Goal: Information Seeking & Learning: Find specific fact

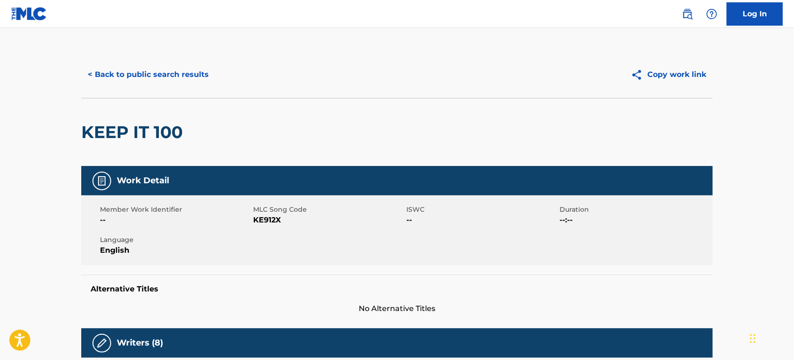
click at [161, 71] on button "< Back to public search results" at bounding box center [148, 74] width 134 height 23
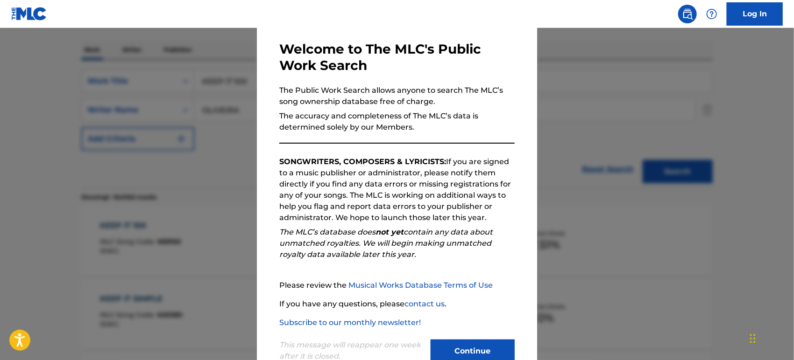
scroll to position [66, 0]
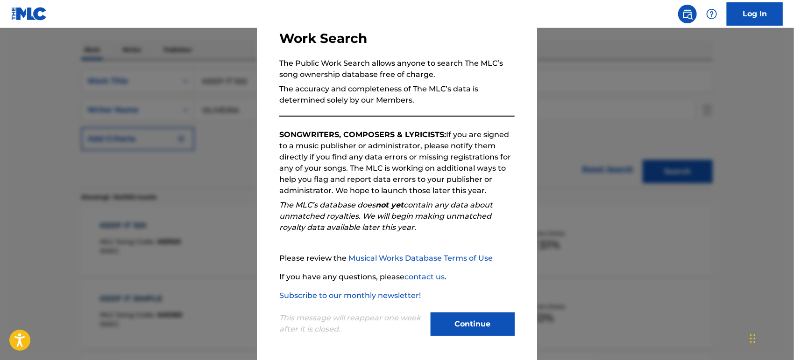
click at [445, 316] on button "Continue" at bounding box center [473, 324] width 84 height 23
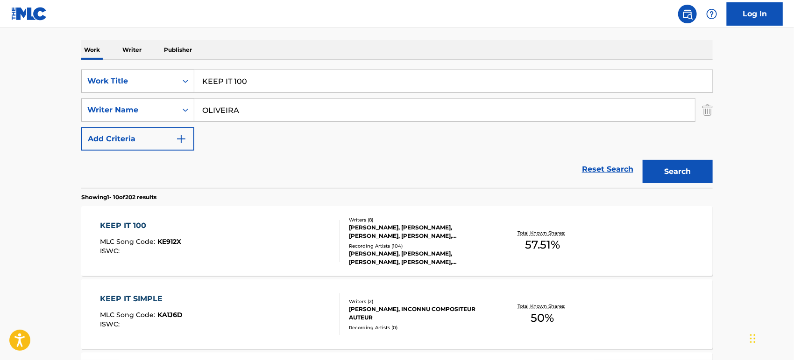
drag, startPoint x: 138, startPoint y: 97, endPoint x: 10, endPoint y: 121, distance: 130.7
paste input "NO SE DE ELLA"
type input "NO SE DE ELLA"
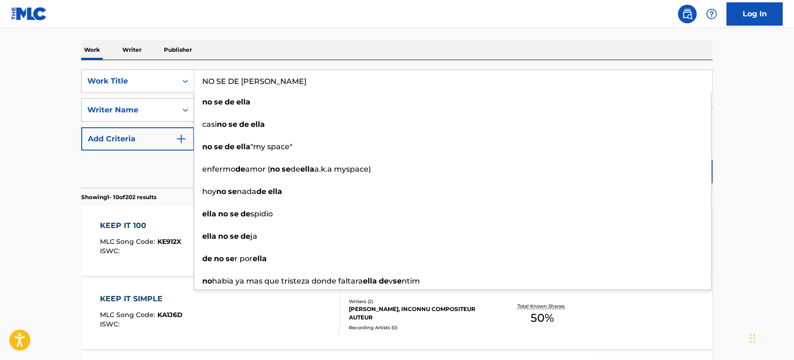
click at [101, 170] on div "Reset Search Search" at bounding box center [396, 169] width 631 height 37
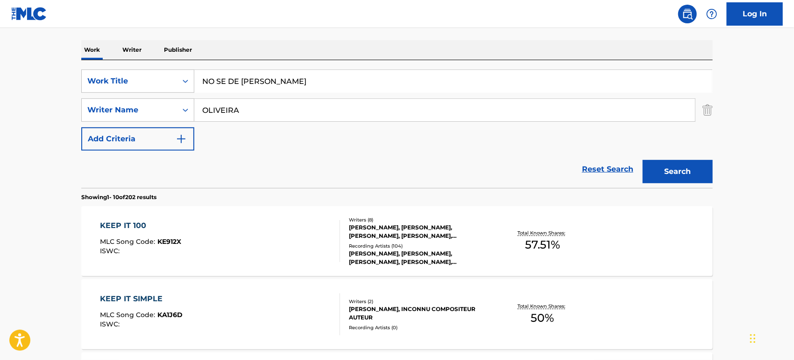
drag, startPoint x: 264, startPoint y: 107, endPoint x: 0, endPoint y: 156, distance: 268.3
paste input "BUSTAMANTE"
type input "BUSTAMANTE"
click at [643, 160] on button "Search" at bounding box center [678, 171] width 70 height 23
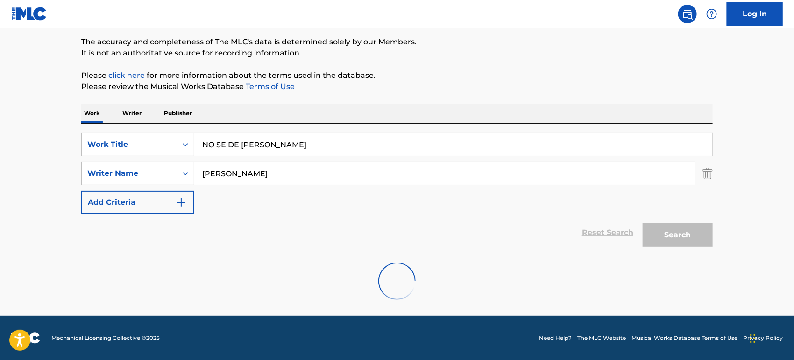
scroll to position [138, 0]
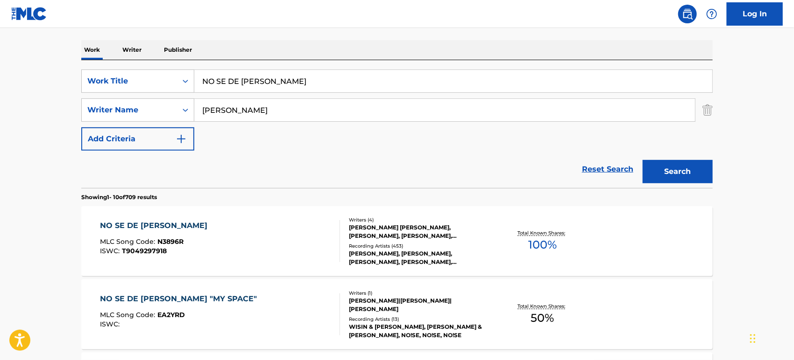
click at [292, 227] on div "NO SE DE ELLA MLC Song Code : N3896R ISWC : T9049297918" at bounding box center [220, 241] width 240 height 42
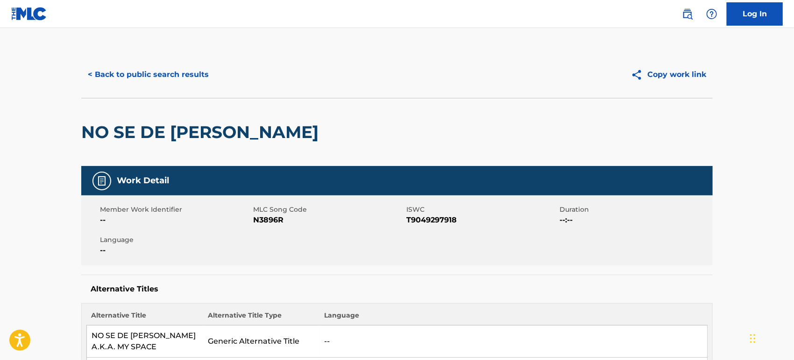
click at [189, 83] on button "< Back to public search results" at bounding box center [148, 74] width 134 height 23
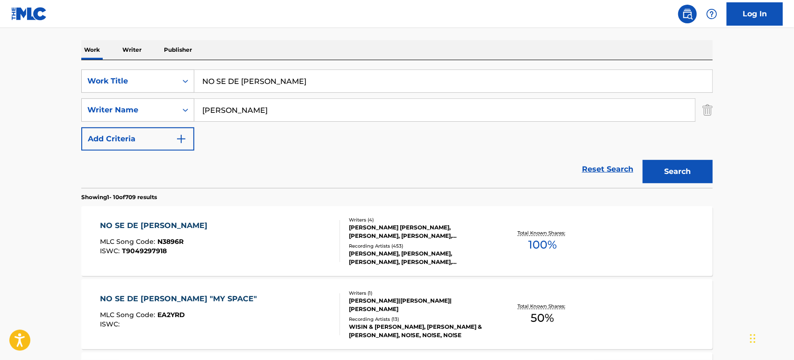
drag, startPoint x: 173, startPoint y: 121, endPoint x: 0, endPoint y: 139, distance: 173.6
paste input "OSORIO"
type input "OSORIO"
click at [643, 160] on button "Search" at bounding box center [678, 171] width 70 height 23
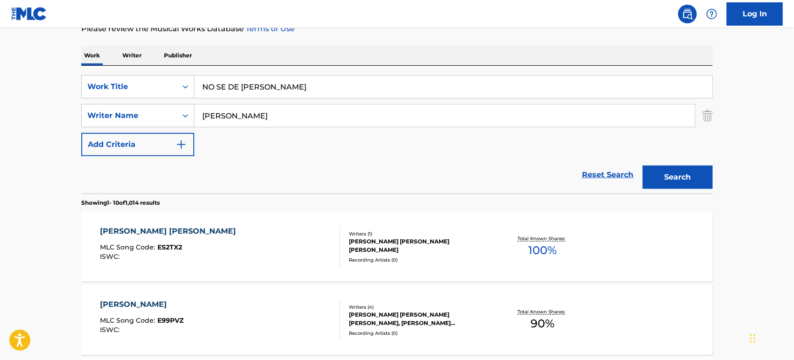
scroll to position [0, 0]
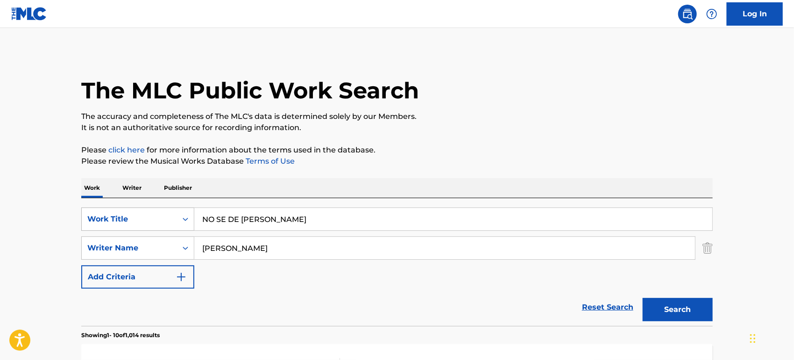
click at [105, 222] on div "SearchWithCriteriac30bf542-54d4-45ab-a87b-578965e54fbe Work Title NO SE DE ELLA" at bounding box center [396, 219] width 631 height 23
paste input "ELITE SYNCOPATIONS"
type input "ELITE SYNCOPATIONS"
drag, startPoint x: 255, startPoint y: 249, endPoint x: 0, endPoint y: 240, distance: 255.1
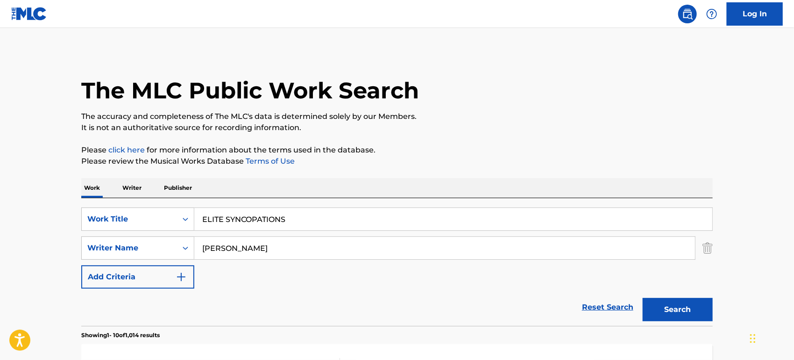
paste input "PARAMOR"
type input "PARAMOR"
click at [643, 298] on button "Search" at bounding box center [678, 309] width 70 height 23
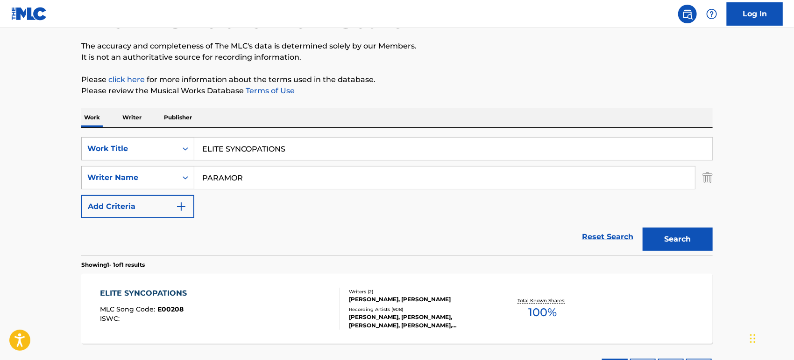
scroll to position [147, 0]
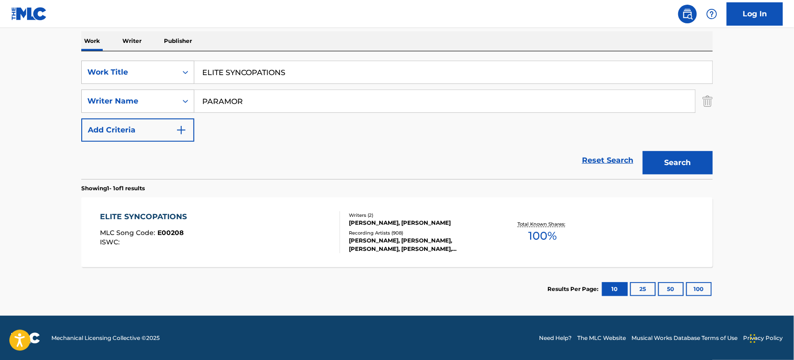
click at [240, 218] on div "ELITE SYNCOPATIONS MLC Song Code : E00208 ISWC :" at bounding box center [220, 233] width 240 height 42
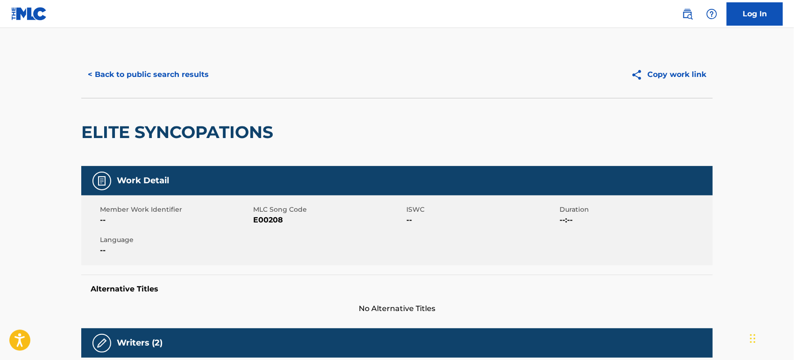
click at [204, 77] on button "< Back to public search results" at bounding box center [148, 74] width 134 height 23
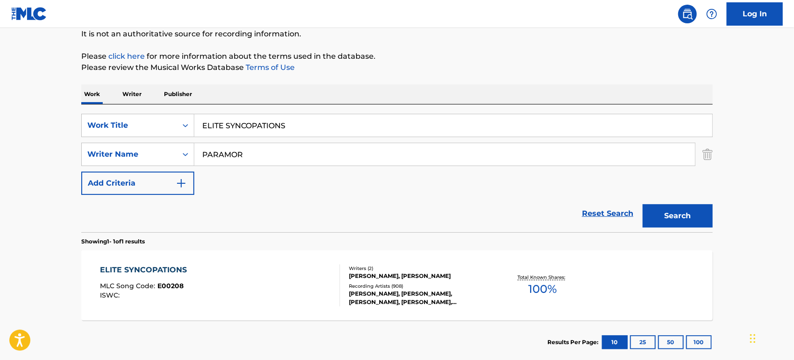
drag, startPoint x: 247, startPoint y: 154, endPoint x: 0, endPoint y: 177, distance: 248.1
click at [0, 181] on main "The MLC Public Work Search The accuracy and completeness of The MLC's data is d…" at bounding box center [397, 151] width 794 height 435
paste input "READING"
click at [643, 205] on button "Search" at bounding box center [678, 216] width 70 height 23
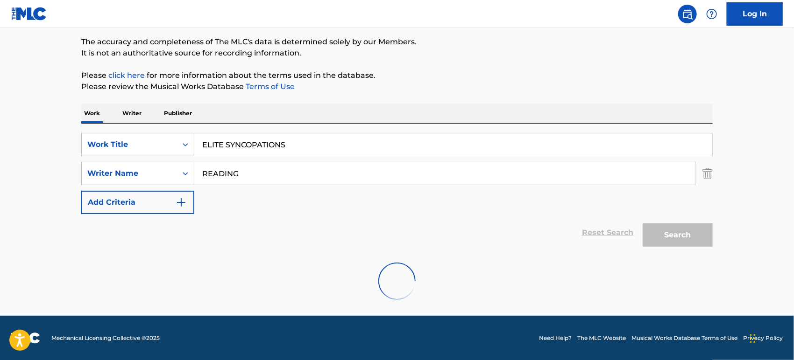
scroll to position [44, 0]
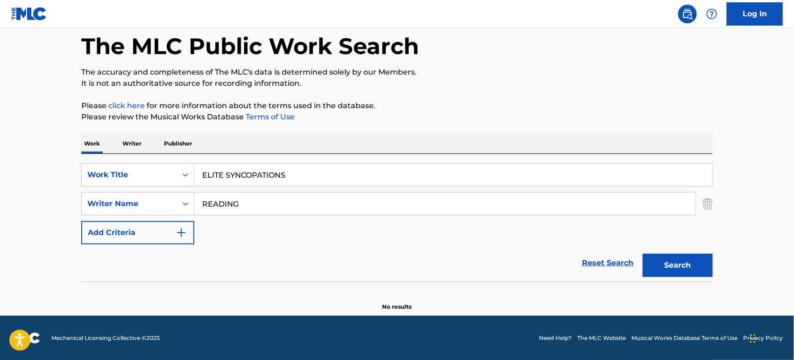
drag, startPoint x: 237, startPoint y: 204, endPoint x: 0, endPoint y: 230, distance: 238.7
click at [0, 233] on main "The MLC Public Work Search The accuracy and completeness of The MLC's data is d…" at bounding box center [397, 150] width 794 height 332
paste input "JOPLIN"
type input "JOPLIN"
click at [643, 254] on button "Search" at bounding box center [678, 265] width 70 height 23
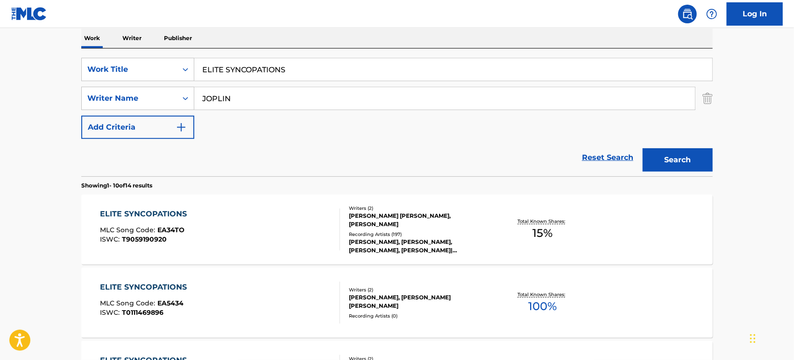
scroll to position [198, 0]
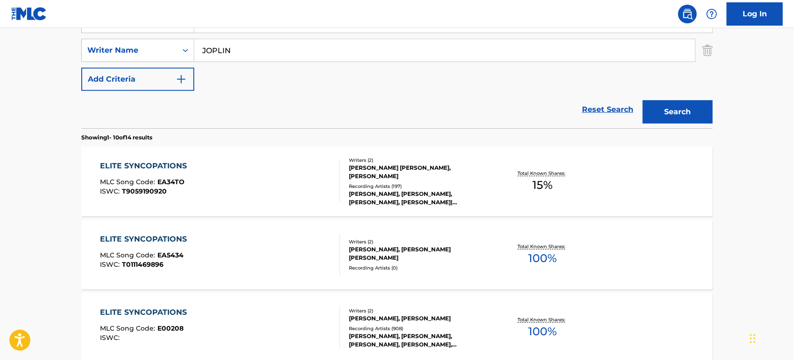
click at [238, 190] on div "ELITE SYNCOPATIONS MLC Song Code : EA34TO ISWC : T9059190920" at bounding box center [220, 182] width 240 height 42
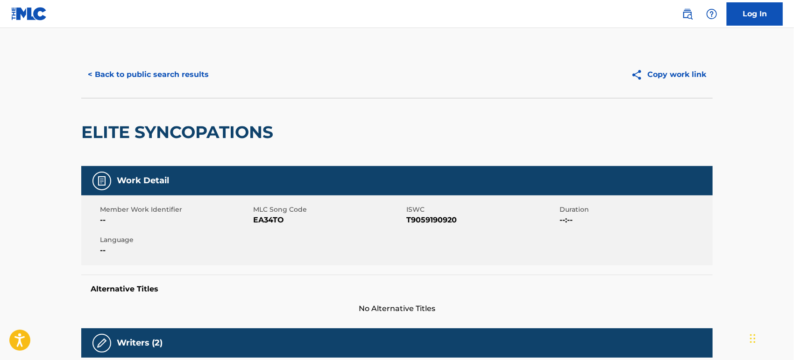
click at [127, 89] on div "< Back to public search results Copy work link" at bounding box center [396, 74] width 631 height 47
click at [139, 68] on button "< Back to public search results" at bounding box center [148, 74] width 134 height 23
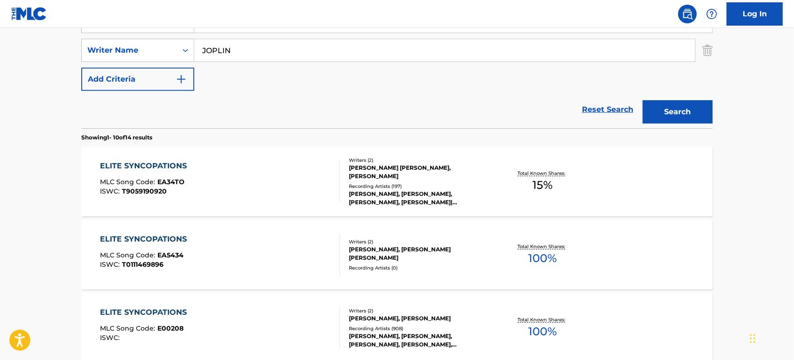
scroll to position [42, 0]
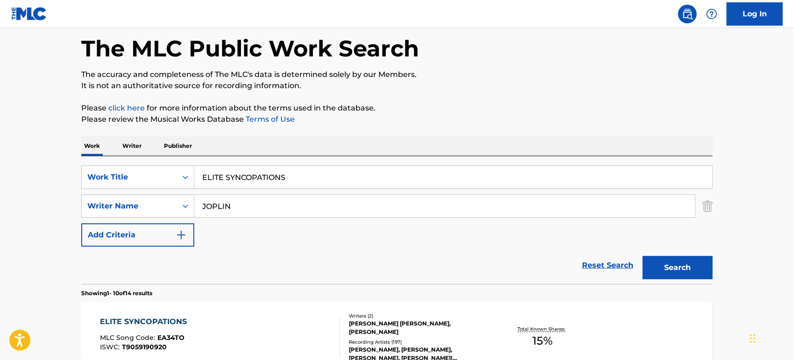
drag, startPoint x: 250, startPoint y: 208, endPoint x: 0, endPoint y: 222, distance: 250.7
paste input "PARAMOR"
type input "PARAMOR"
click at [643, 256] on button "Search" at bounding box center [678, 267] width 70 height 23
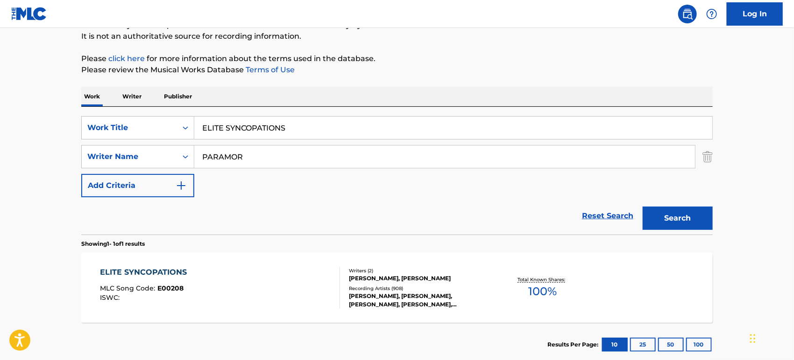
scroll to position [146, 0]
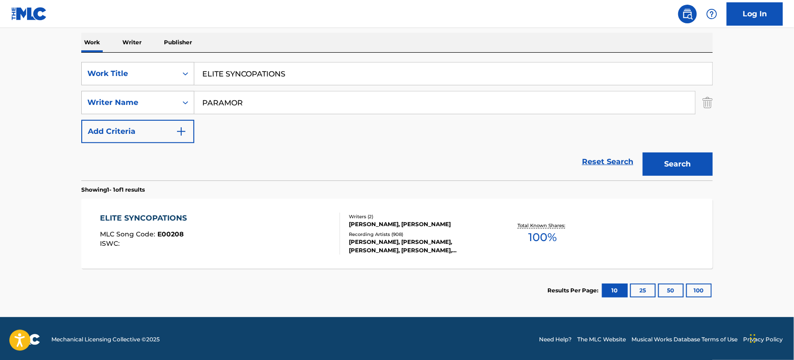
click at [217, 200] on div "ELITE SYNCOPATIONS MLC Song Code : E00208 ISWC : Writers ( 2 ) NORRIE PARAMOR, …" at bounding box center [396, 234] width 631 height 70
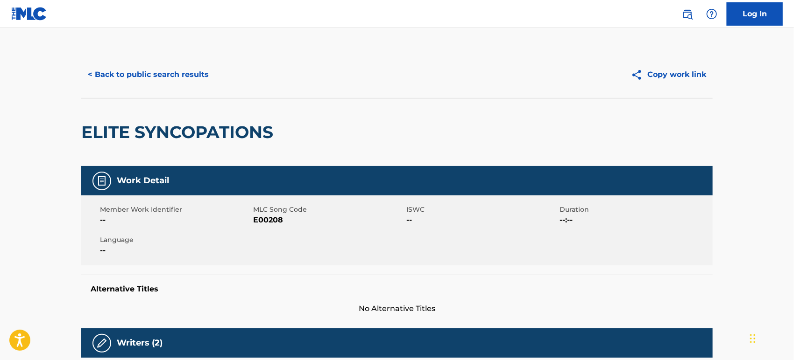
click at [161, 70] on button "< Back to public search results" at bounding box center [148, 74] width 134 height 23
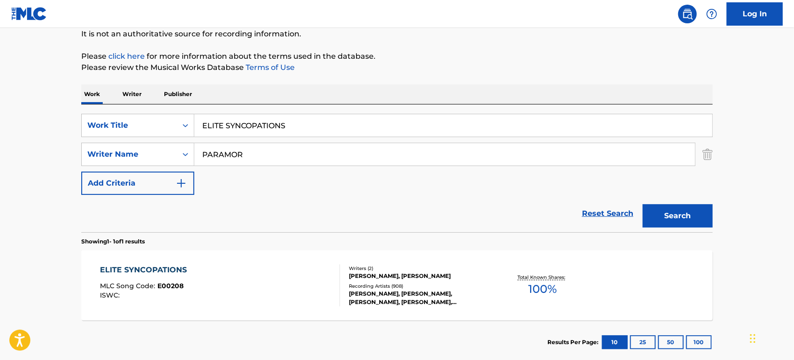
drag, startPoint x: 312, startPoint y: 128, endPoint x: 0, endPoint y: 136, distance: 312.5
click at [0, 136] on main "The MLC Public Work Search The accuracy and completeness of The MLC's data is d…" at bounding box center [397, 151] width 794 height 435
paste input "WORK"
type input "WORK"
drag, startPoint x: 276, startPoint y: 158, endPoint x: 0, endPoint y: 124, distance: 278.1
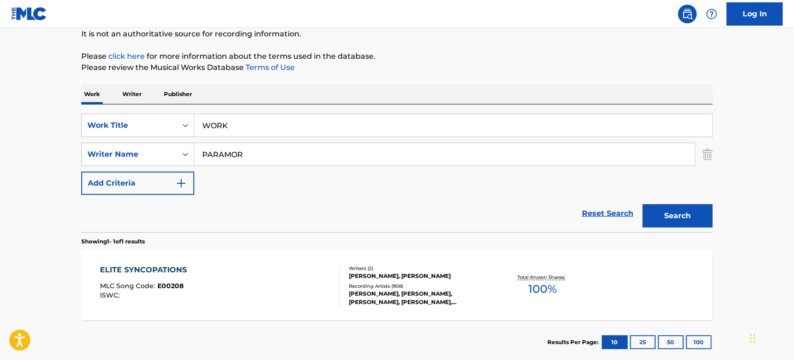
click at [0, 143] on main "The MLC Public Work Search The accuracy and completeness of The MLC's data is d…" at bounding box center [397, 151] width 794 height 435
paste input "RITTE"
type input "RITTER"
click at [643, 205] on button "Search" at bounding box center [678, 216] width 70 height 23
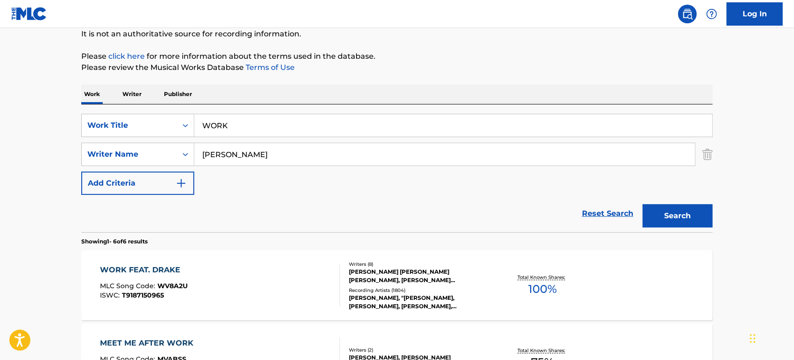
click at [303, 277] on div "WORK FEAT. DRAKE MLC Song Code : WV8A2U ISWC : T9187150965" at bounding box center [220, 286] width 240 height 42
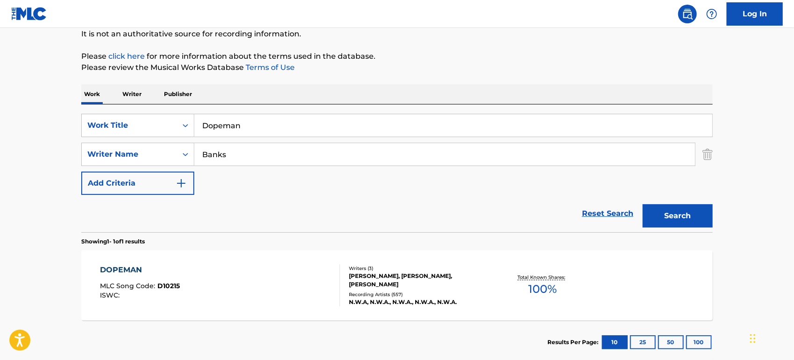
drag, startPoint x: 240, startPoint y: 160, endPoint x: 13, endPoint y: 184, distance: 228.7
click at [11, 184] on main "The MLC Public Work Search The accuracy and completeness of The MLC's data is d…" at bounding box center [397, 151] width 794 height 435
paste input "[PERSON_NAME]"
type input "[PERSON_NAME]"
drag, startPoint x: 239, startPoint y: 125, endPoint x: 23, endPoint y: 145, distance: 217.1
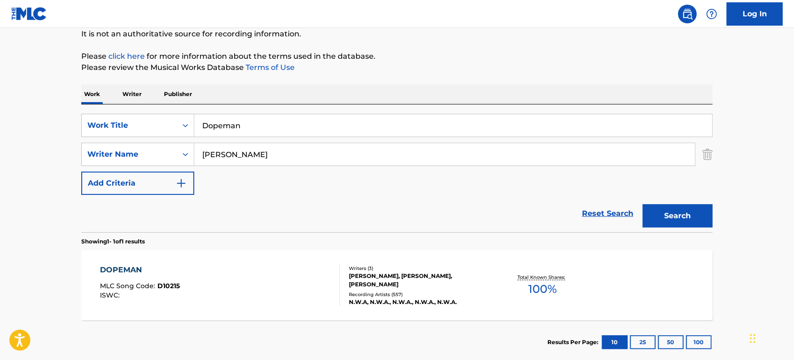
click at [23, 145] on main "The MLC Public Work Search The accuracy and completeness of The MLC's data is d…" at bounding box center [397, 151] width 794 height 435
paste input "WORK"
type input "WORK"
click at [643, 205] on button "Search" at bounding box center [678, 216] width 70 height 23
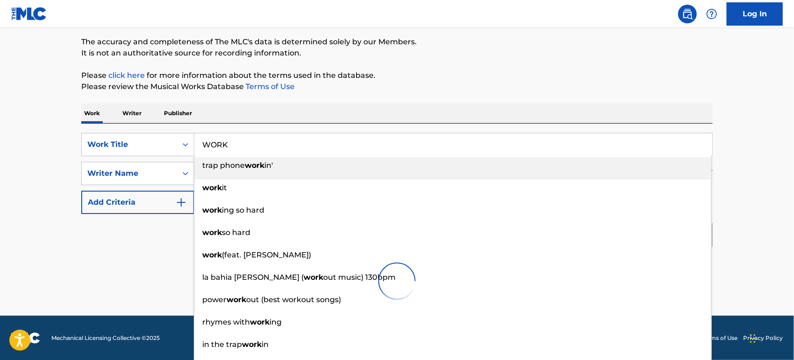
click at [91, 246] on div "Reset Search Search" at bounding box center [396, 232] width 631 height 37
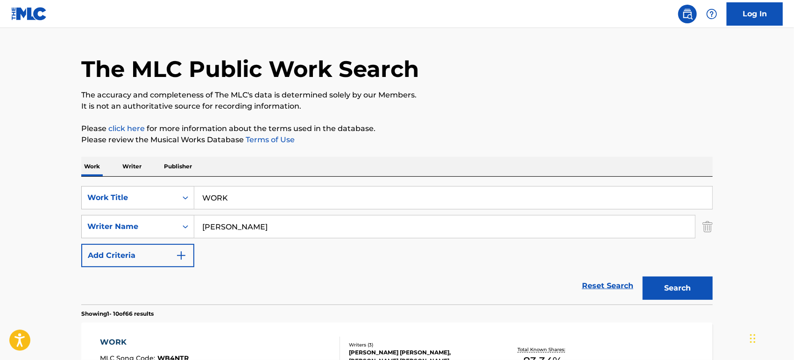
scroll to position [0, 0]
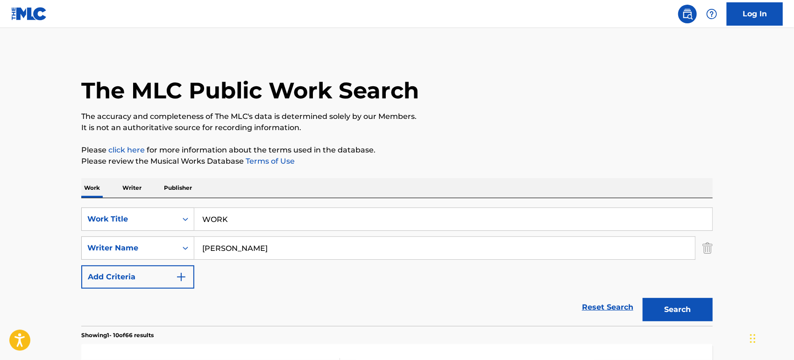
drag, startPoint x: 242, startPoint y: 254, endPoint x: 0, endPoint y: 249, distance: 242.4
paste input "[PERSON_NAME]"
type input "[PERSON_NAME]"
click at [643, 298] on button "Search" at bounding box center [678, 309] width 70 height 23
